Goal: Ask a question: Seek information or help from site administrators or community

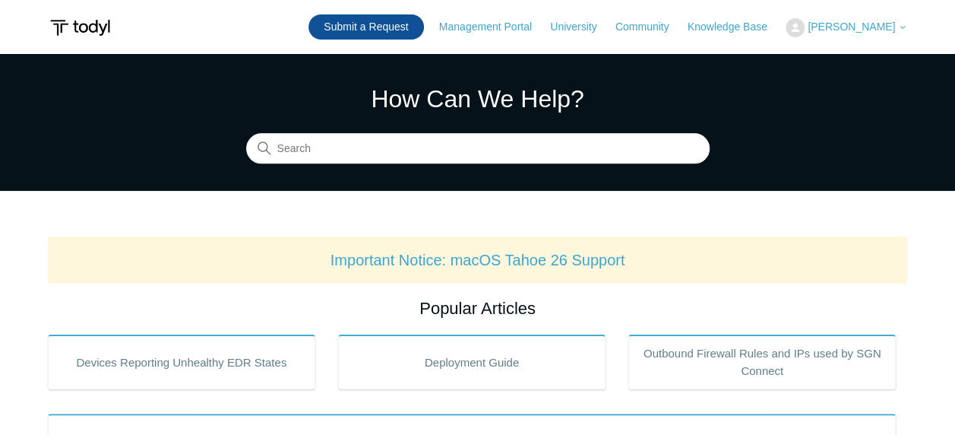
click at [400, 35] on link "Submit a Request" at bounding box center [365, 26] width 115 height 25
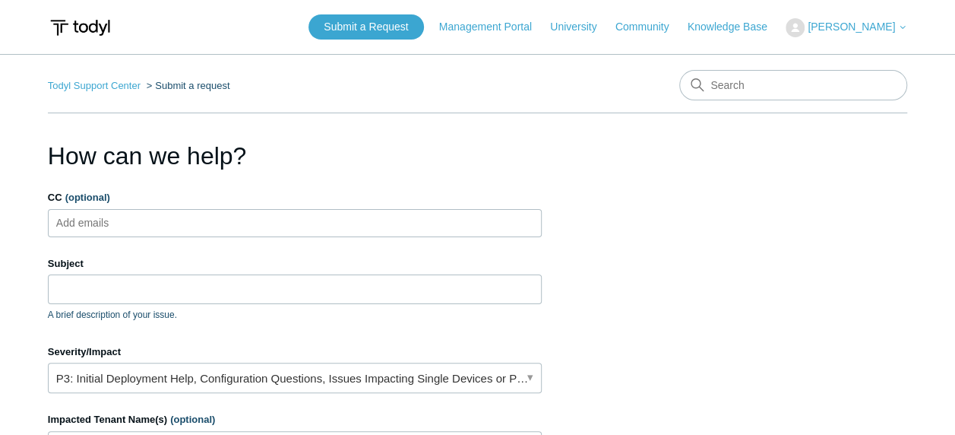
click at [205, 212] on ul "Add emails" at bounding box center [295, 223] width 494 height 28
type input "[EMAIL_ADDRESS][DOMAIN_NAME]"
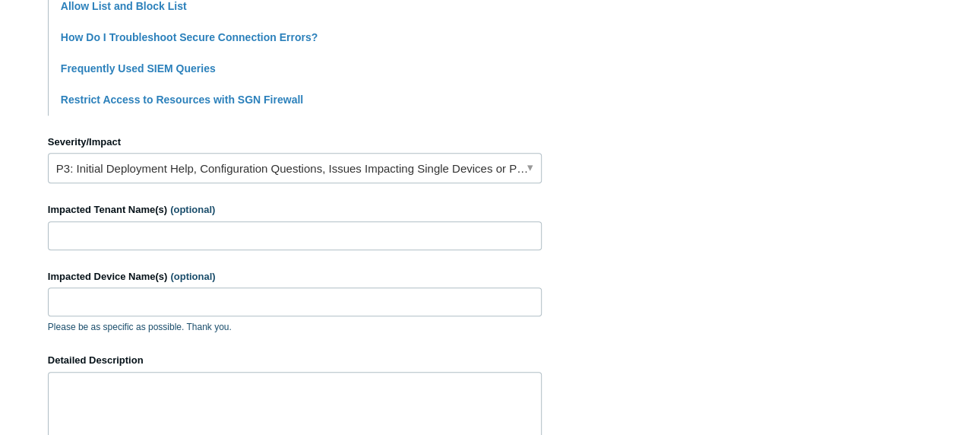
scroll to position [579, 0]
type input "Geo Blocking?"
click at [462, 164] on link "P3: Initial Deployment Help, Configuration Questions, Issues Impacting Single D…" at bounding box center [295, 168] width 494 height 30
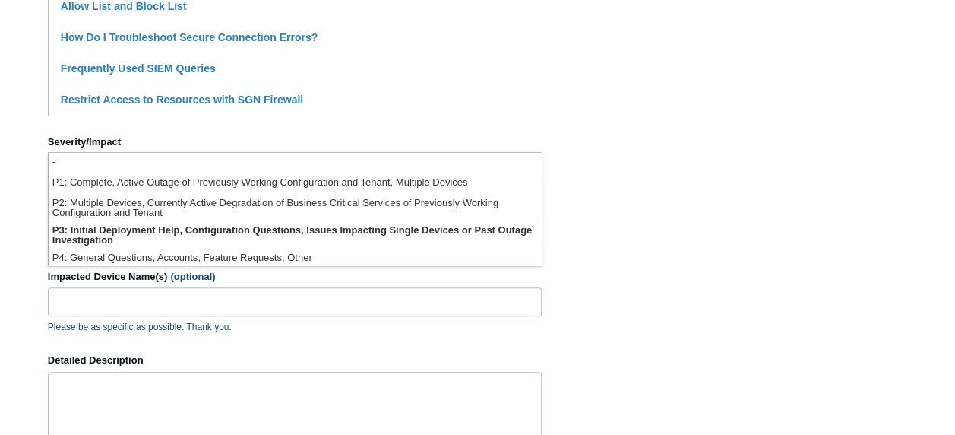
click at [694, 182] on section "How can we help? CC (optional) [EMAIL_ADDRESS][DOMAIN_NAME] Subject Geo Blockin…" at bounding box center [477, 93] width 859 height 1069
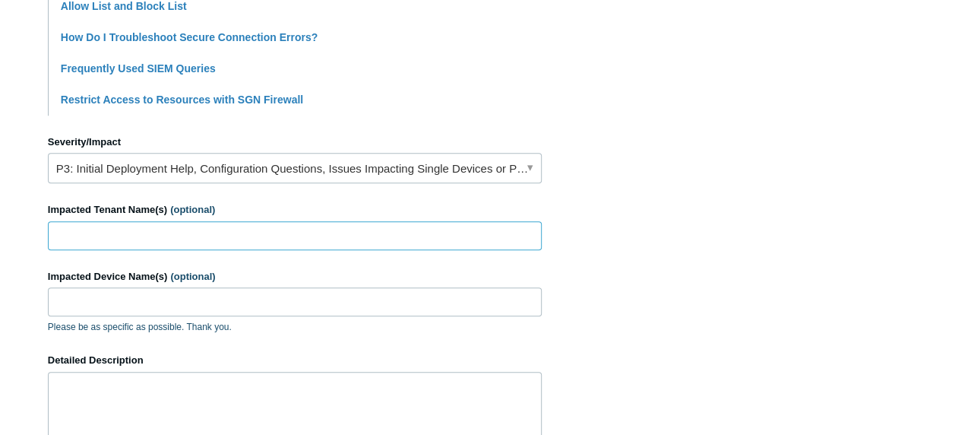
click at [291, 228] on input "Impacted Tenant Name(s) (optional)" at bounding box center [295, 235] width 494 height 29
type input "Radius"
click at [229, 305] on input "Impacted Device Name(s) (optional)" at bounding box center [295, 301] width 494 height 29
paste input "SIL-HP840-005"
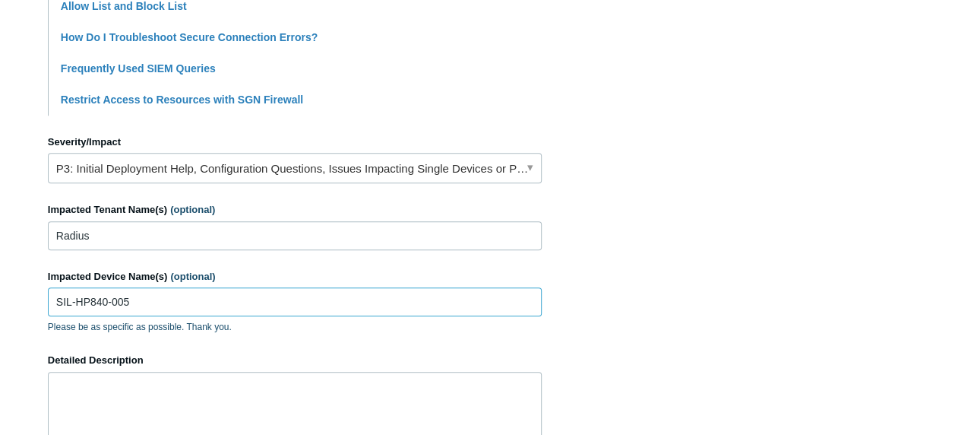
type input "SIL-HP840-005"
click at [146, 372] on textarea "Detailed Description" at bounding box center [295, 416] width 494 height 91
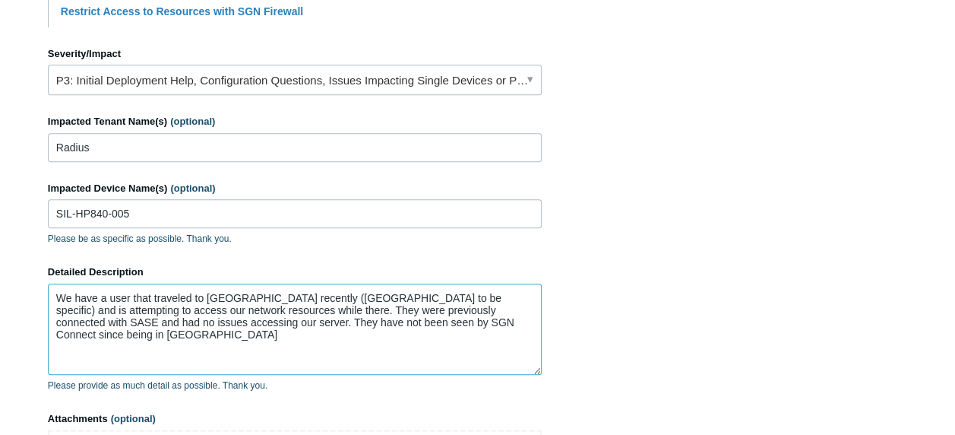
scroll to position [688, 0]
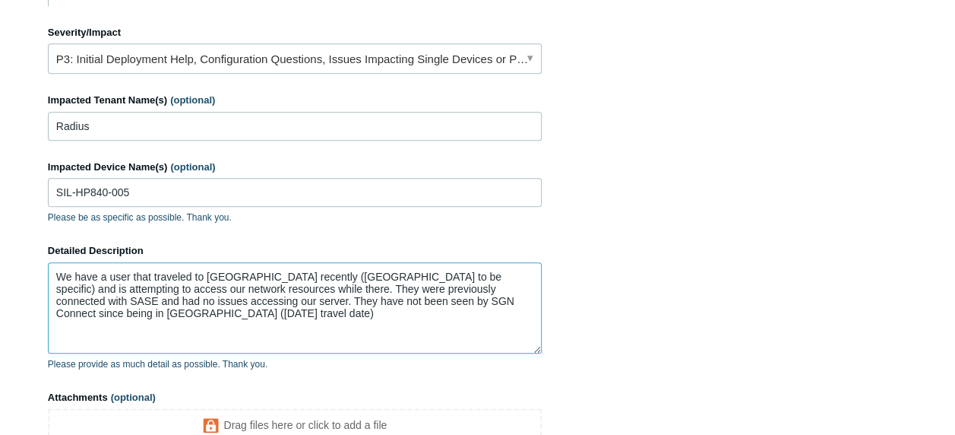
click at [153, 300] on textarea "We have a user that traveled to Russia recently (Moscow to be specific) and is …" at bounding box center [295, 307] width 494 height 91
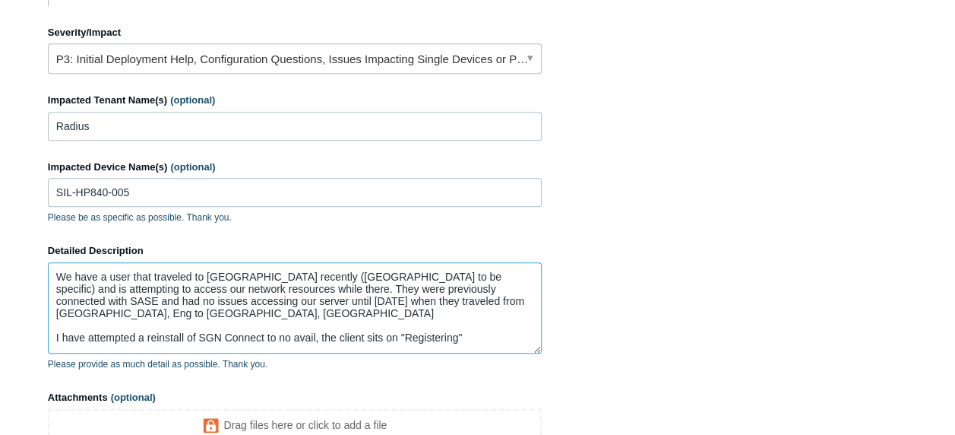
click at [504, 299] on textarea "We have a user that traveled to Russia recently (Moscow to be specific) and is …" at bounding box center [295, 307] width 494 height 91
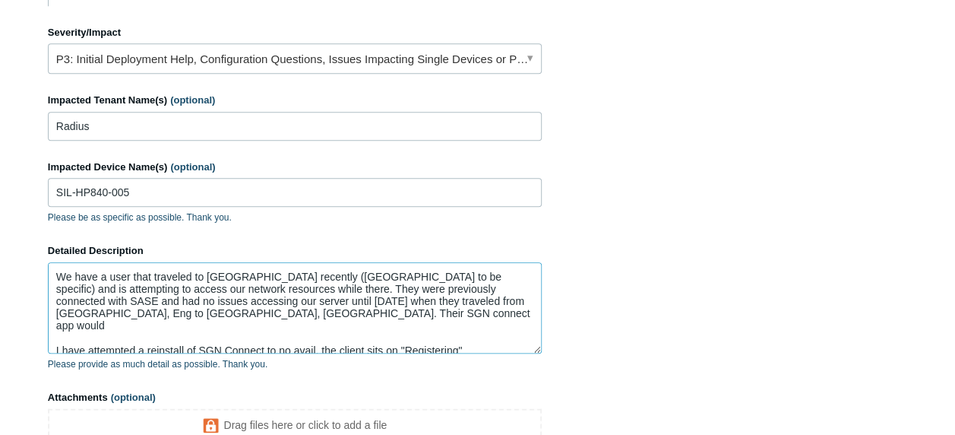
click at [90, 307] on textarea "We have a user that traveled to Russia recently (Moscow to be specific) and is …" at bounding box center [295, 307] width 494 height 91
click at [485, 334] on textarea "We have a user that traveled to Russia recently (Moscow to be specific) and is …" at bounding box center [295, 307] width 494 height 91
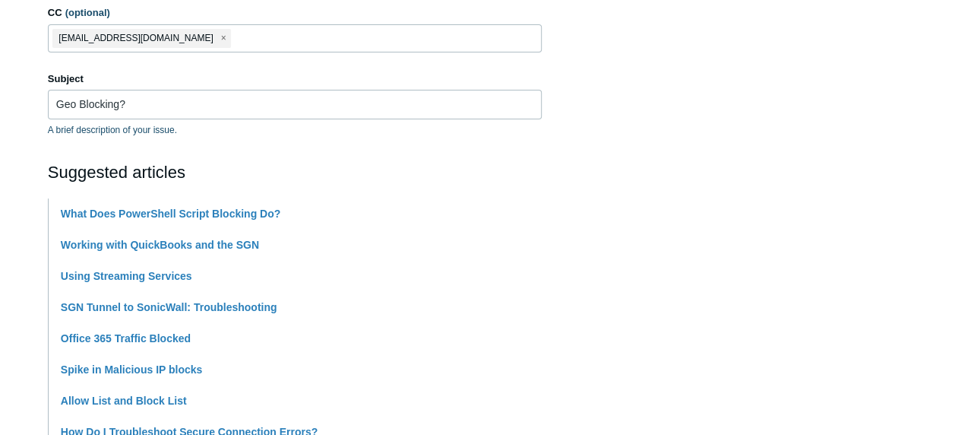
scroll to position [120, 0]
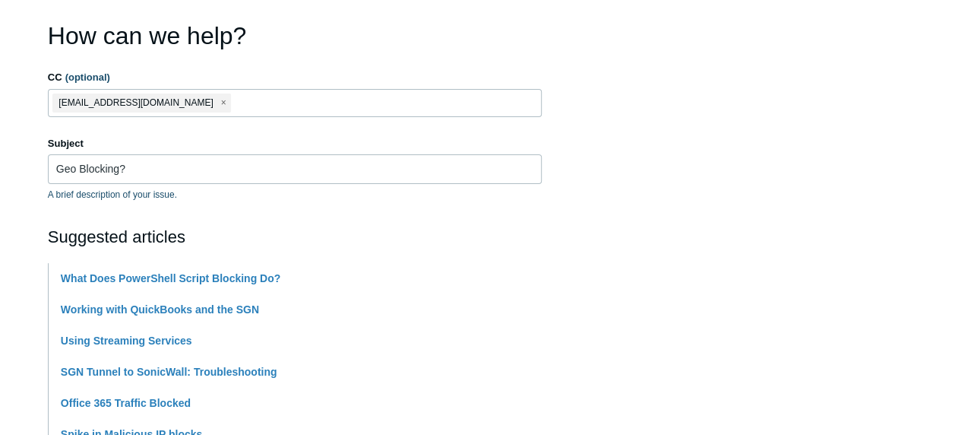
type textarea "We have a user that traveled to Russia recently (Moscow to be specific) and is …"
click at [119, 164] on input "Geo Blocking?" at bounding box center [295, 168] width 494 height 29
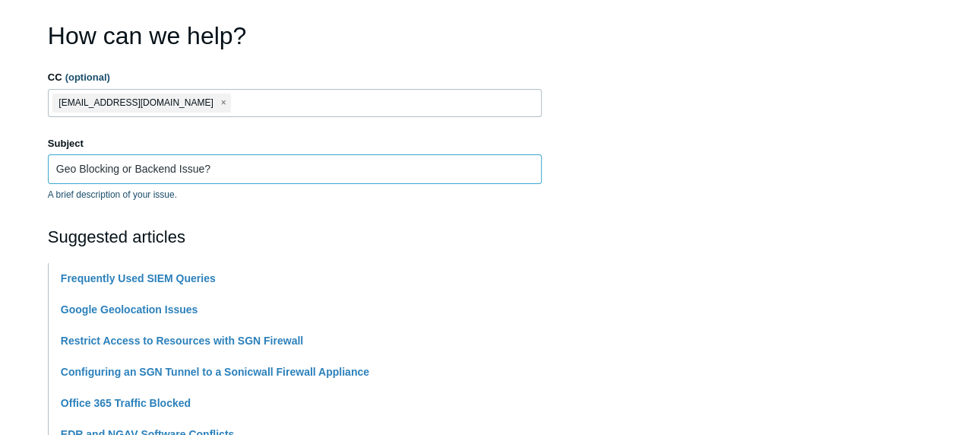
type input "Geo Blocking or Backend Issue?"
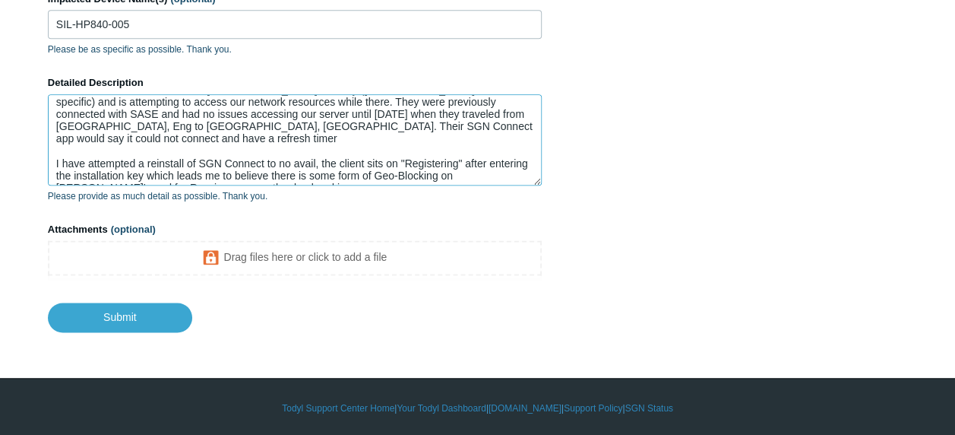
scroll to position [23, 0]
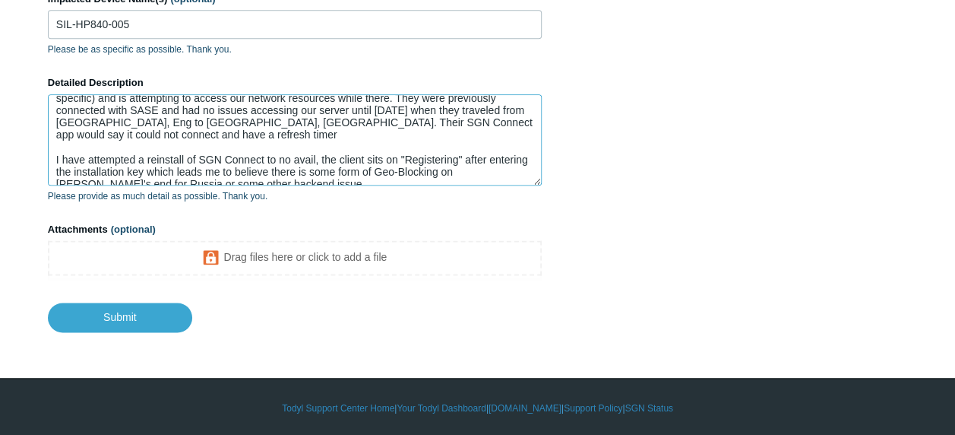
click at [468, 126] on textarea "We have a user that traveled to Russia recently (Moscow to be specific) and is …" at bounding box center [295, 139] width 494 height 91
click at [480, 116] on textarea "We have a user that traveled to Russia recently (Moscow to be specific) and is …" at bounding box center [295, 139] width 494 height 91
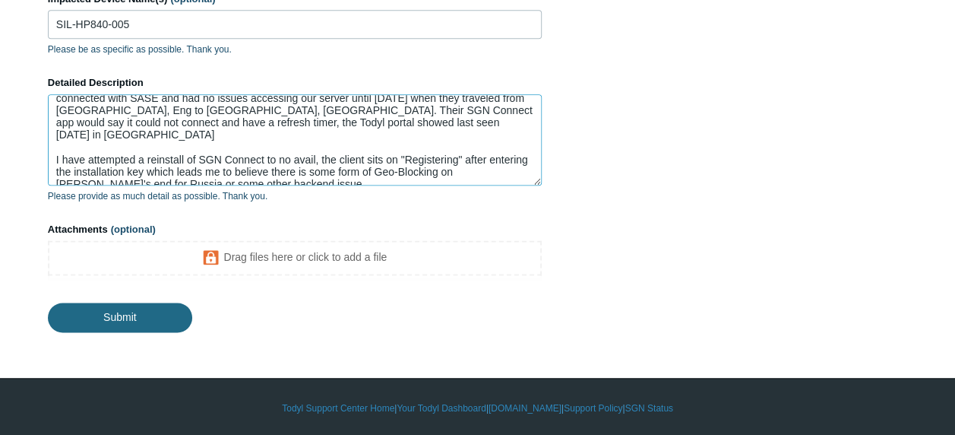
type textarea "We have a user that traveled to Russia recently (Moscow to be specific) and is …"
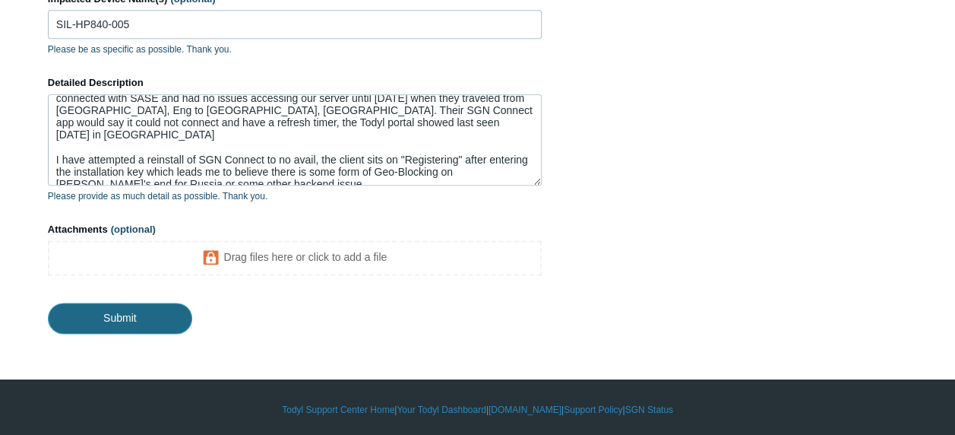
click at [135, 323] on input "Submit" at bounding box center [120, 317] width 144 height 30
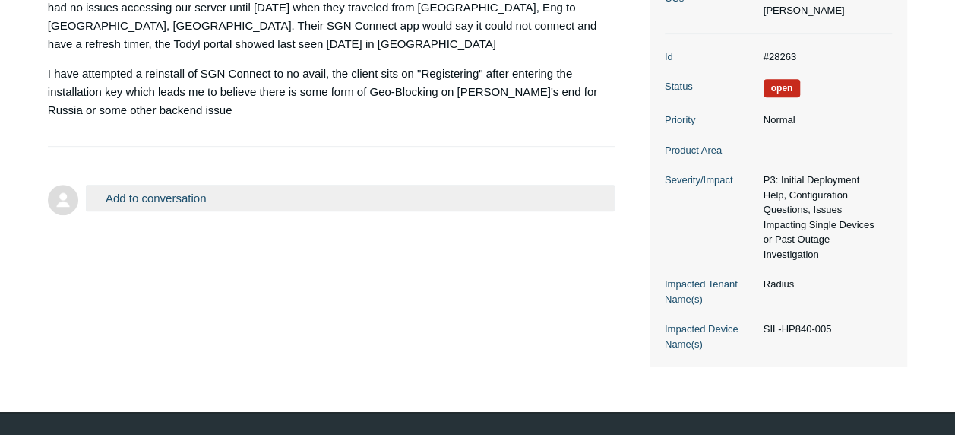
scroll to position [370, 0]
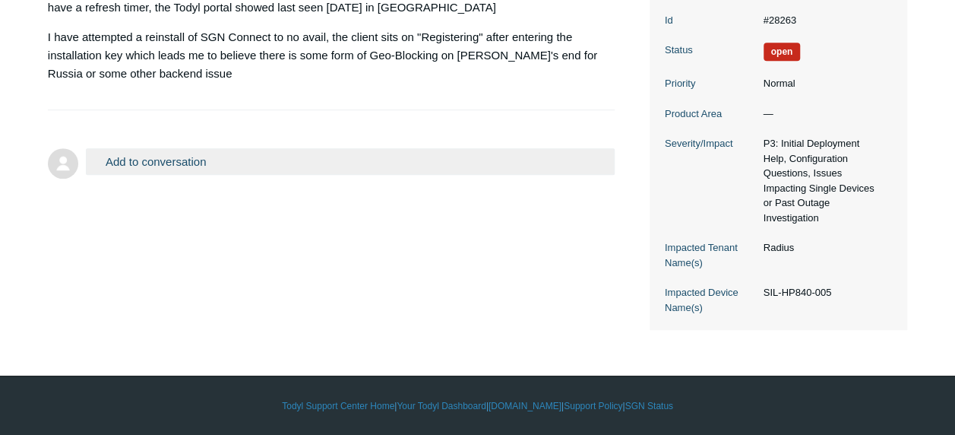
click at [224, 148] on button "Add to conversation" at bounding box center [351, 161] width 530 height 27
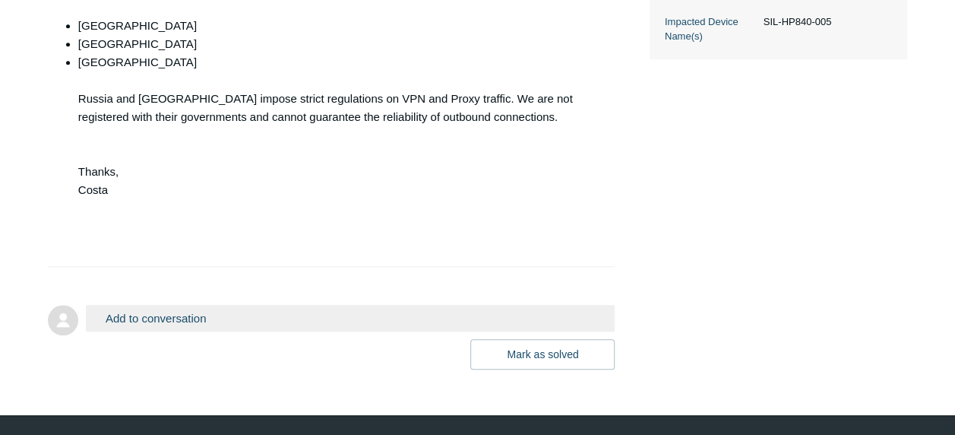
scroll to position [691, 0]
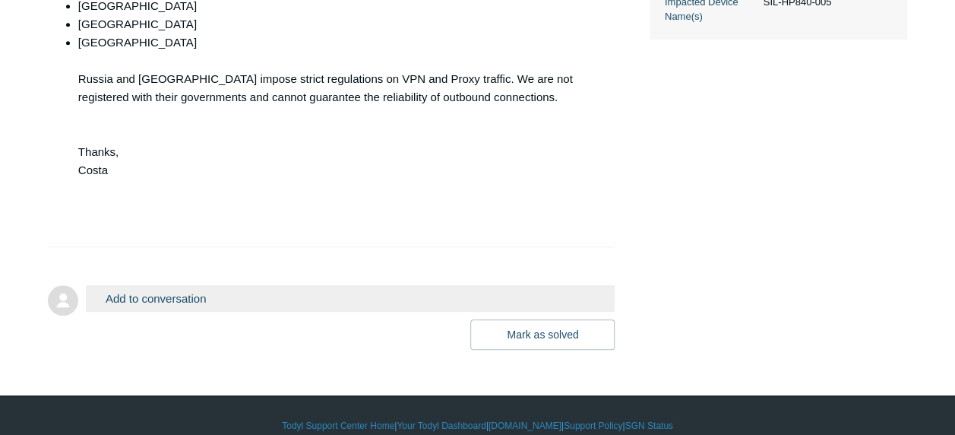
click at [232, 285] on button "Add to conversation" at bounding box center [351, 298] width 530 height 27
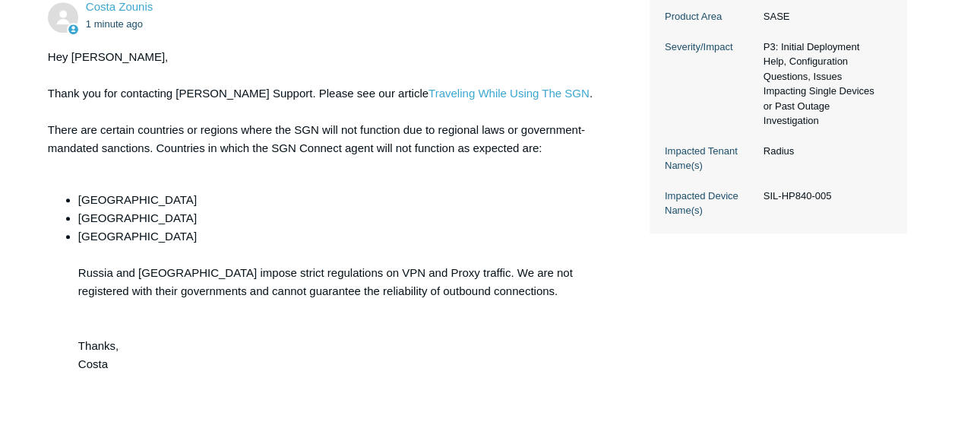
type textarea "I just needed confirmation, thank you for the link! Much appreciated!"
drag, startPoint x: 492, startPoint y: 196, endPoint x: 488, endPoint y: 223, distance: 26.9
click at [488, 223] on ul "China Russia Egypt Russia and Egypt impose strict regulations on VPN and Proxy …" at bounding box center [331, 300] width 537 height 219
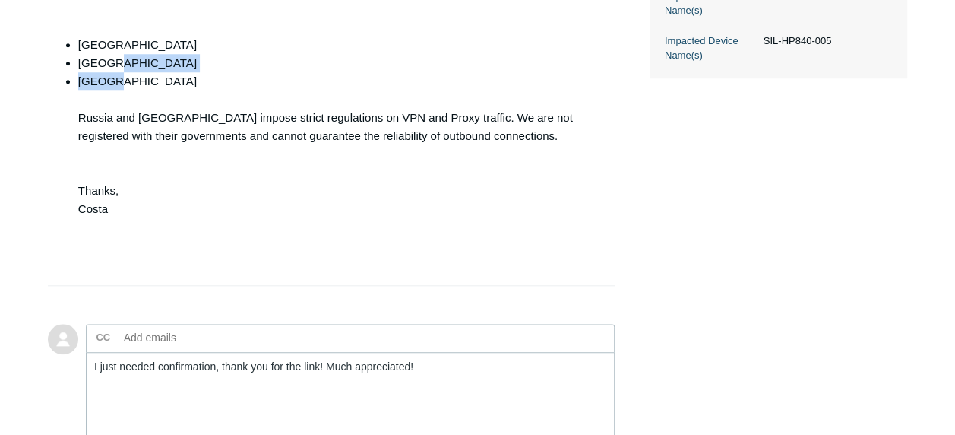
scroll to position [857, 0]
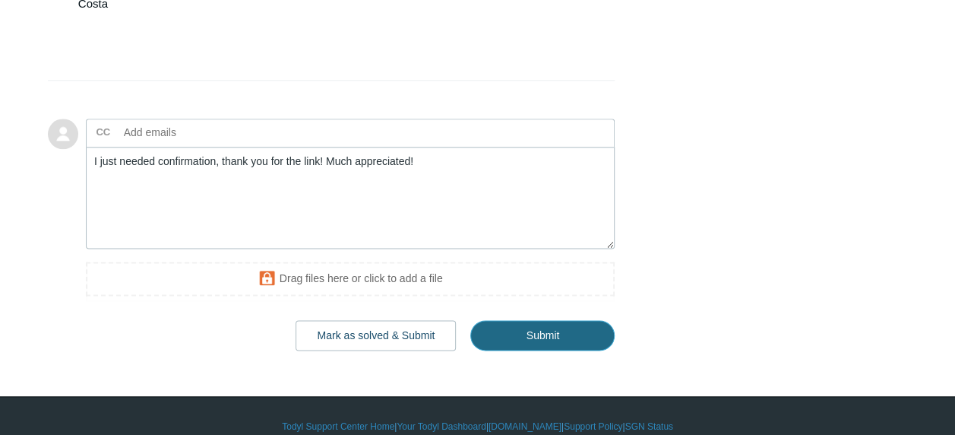
click at [579, 320] on input "Submit" at bounding box center [542, 335] width 144 height 30
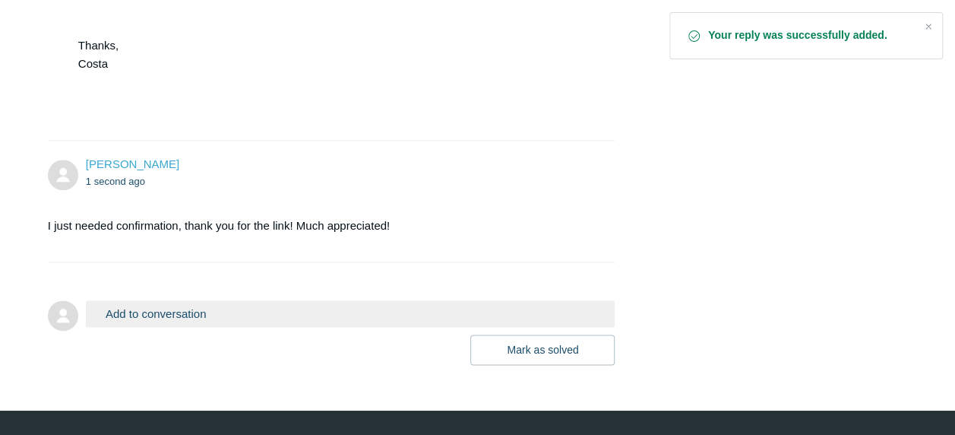
scroll to position [811, 0]
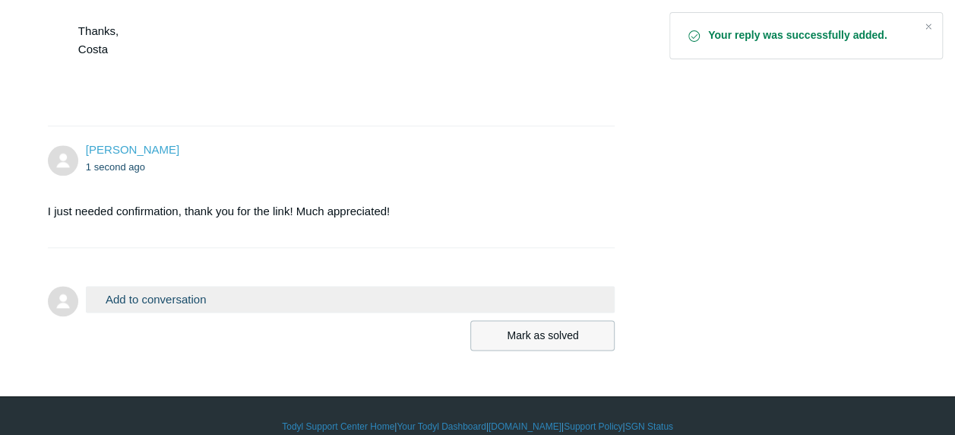
click at [576, 321] on button "Mark as solved" at bounding box center [542, 335] width 144 height 30
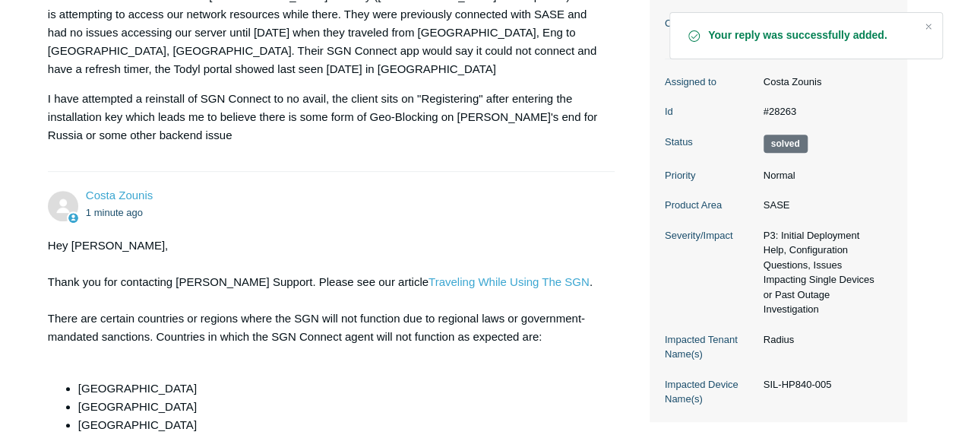
scroll to position [322, 0]
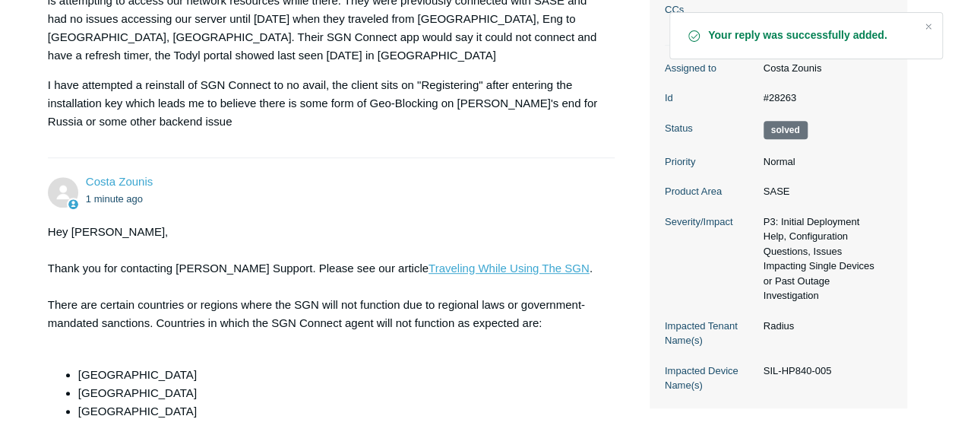
click at [448, 261] on link "Traveling While Using The SGN" at bounding box center [508, 267] width 161 height 13
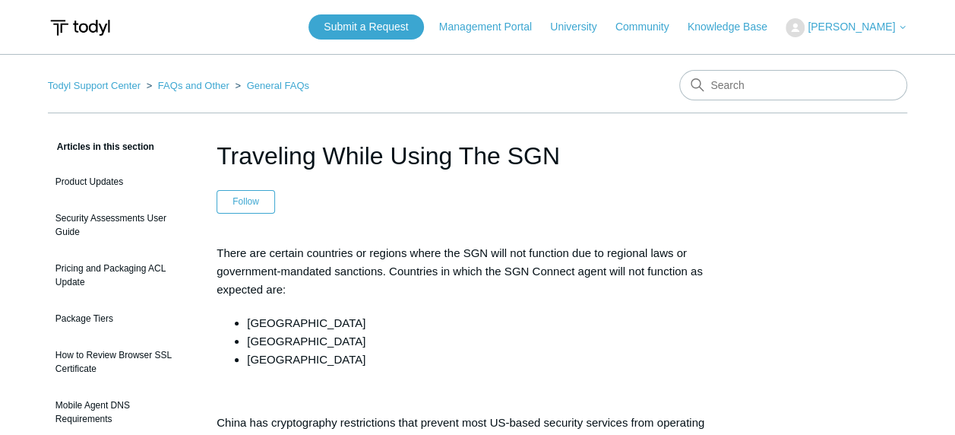
click at [451, 309] on div "There are certain countries or regions where the SGN will not function due to r…" at bounding box center [478, 434] width 522 height 381
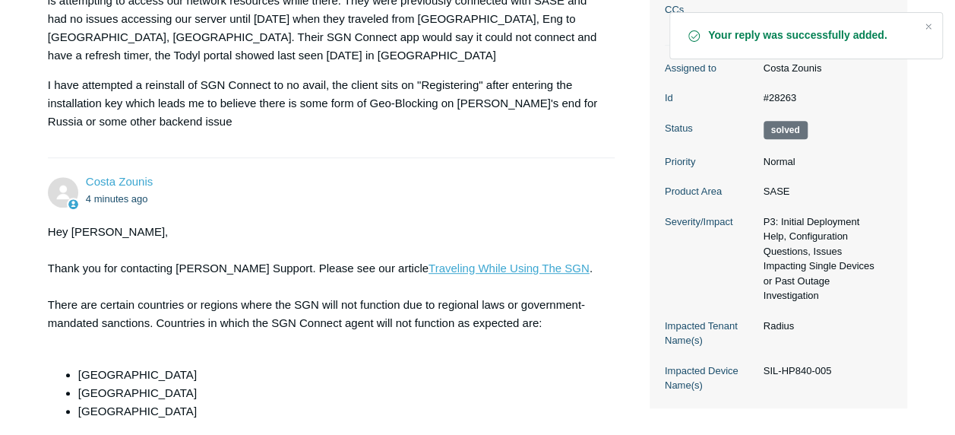
scroll to position [322, 0]
click at [351, 328] on div "Hey [PERSON_NAME], Thank you for contacting [PERSON_NAME] Support. Please see o…" at bounding box center [324, 404] width 552 height 362
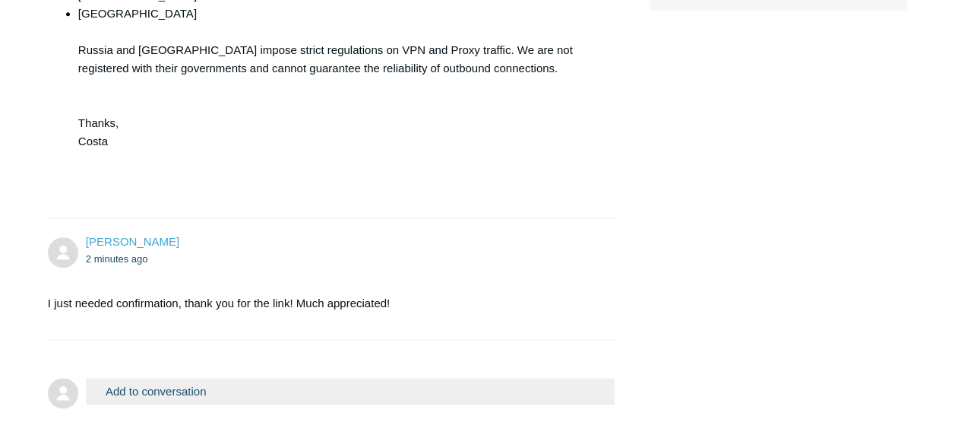
scroll to position [772, 0]
